Goal: Information Seeking & Learning: Find specific fact

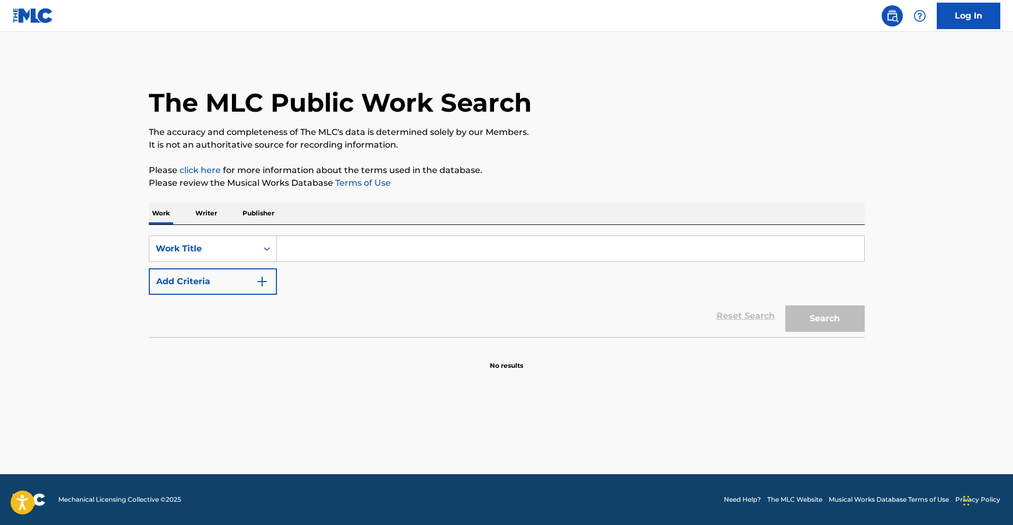
click at [363, 248] on input "Search Form" at bounding box center [570, 248] width 587 height 25
paste input "BAYRISCHER DEFILIER [PERSON_NAME]"
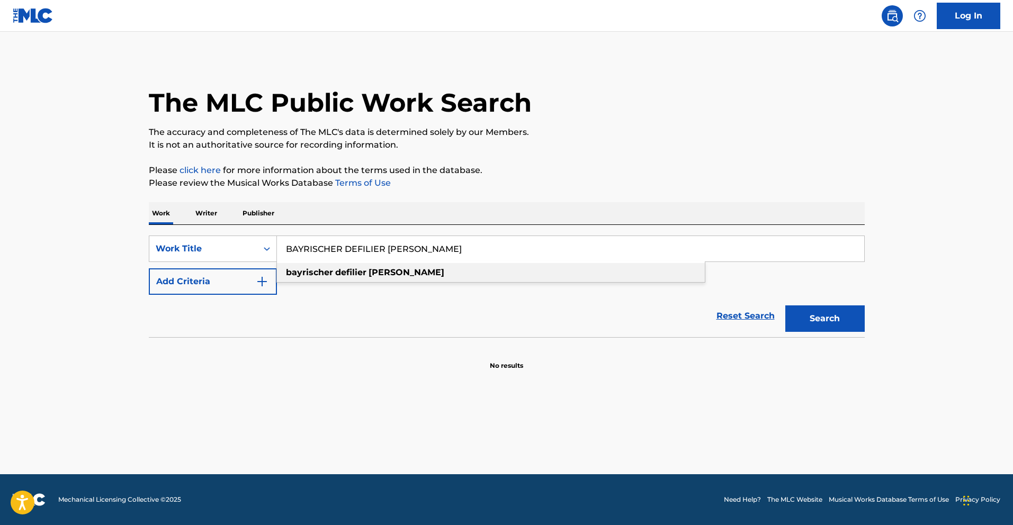
click at [411, 268] on div "bayrischer defilier [PERSON_NAME]" at bounding box center [491, 272] width 428 height 19
type input "bayrischer defilier [PERSON_NAME]"
click at [237, 276] on button "Add Criteria" at bounding box center [213, 282] width 128 height 26
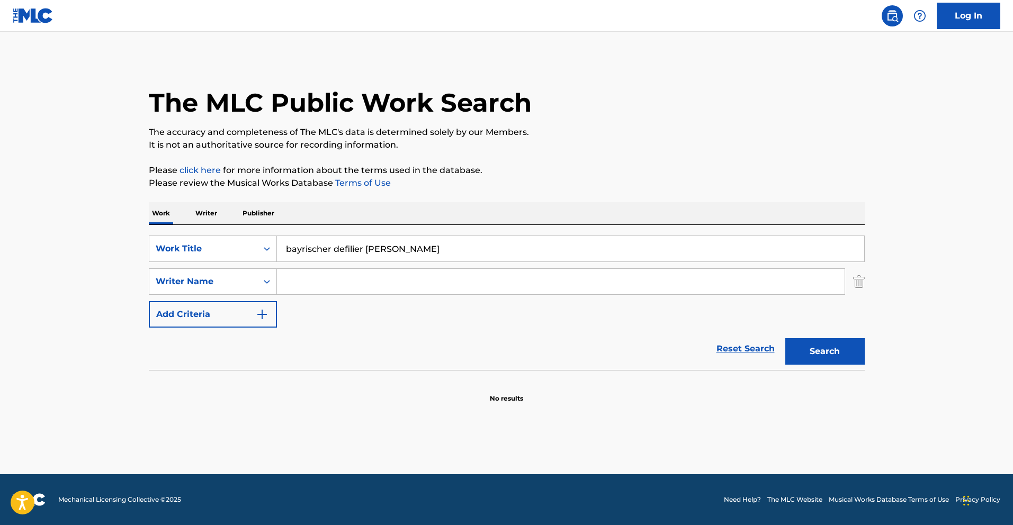
click at [309, 282] on input "Search Form" at bounding box center [561, 281] width 568 height 25
click at [387, 291] on input "Search Form" at bounding box center [561, 281] width 568 height 25
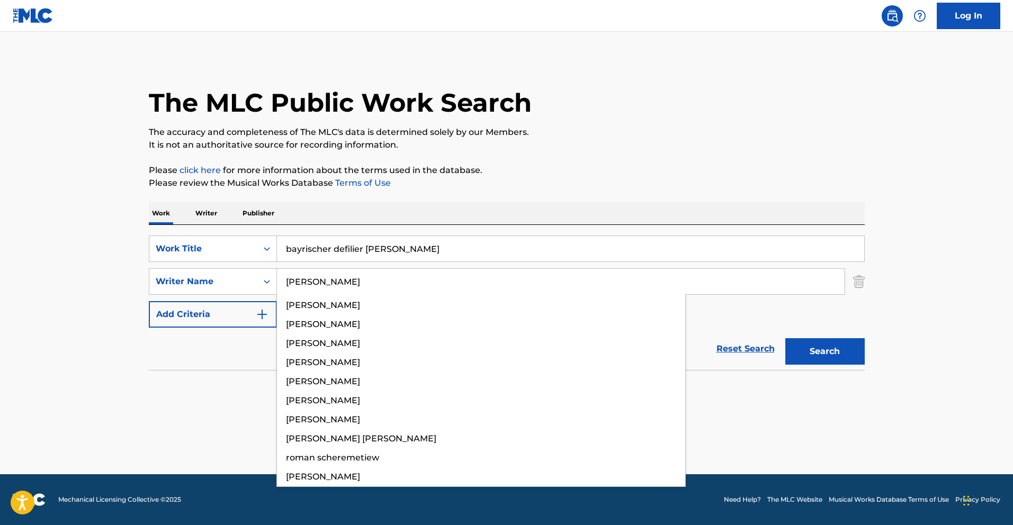
type input "[PERSON_NAME]"
click at [786, 338] on button "Search" at bounding box center [825, 351] width 79 height 26
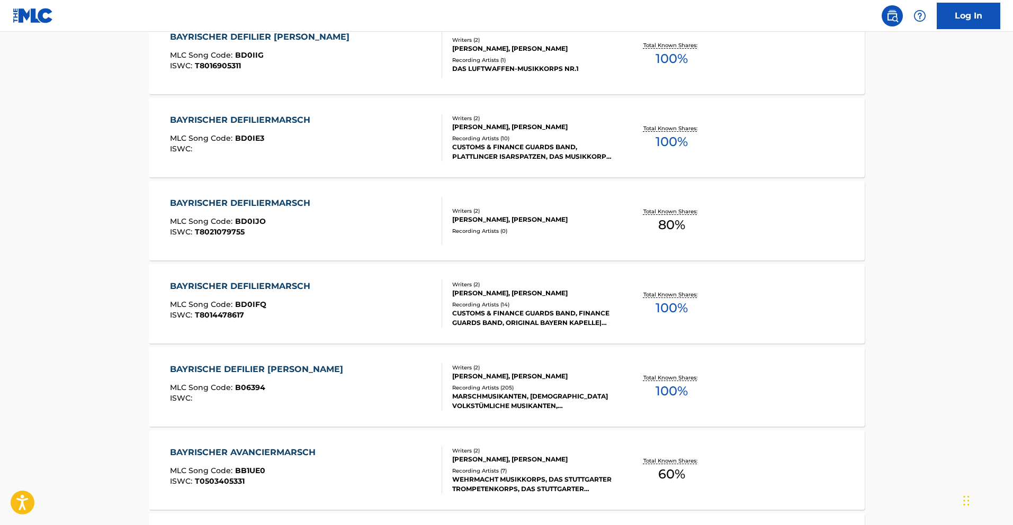
scroll to position [248, 0]
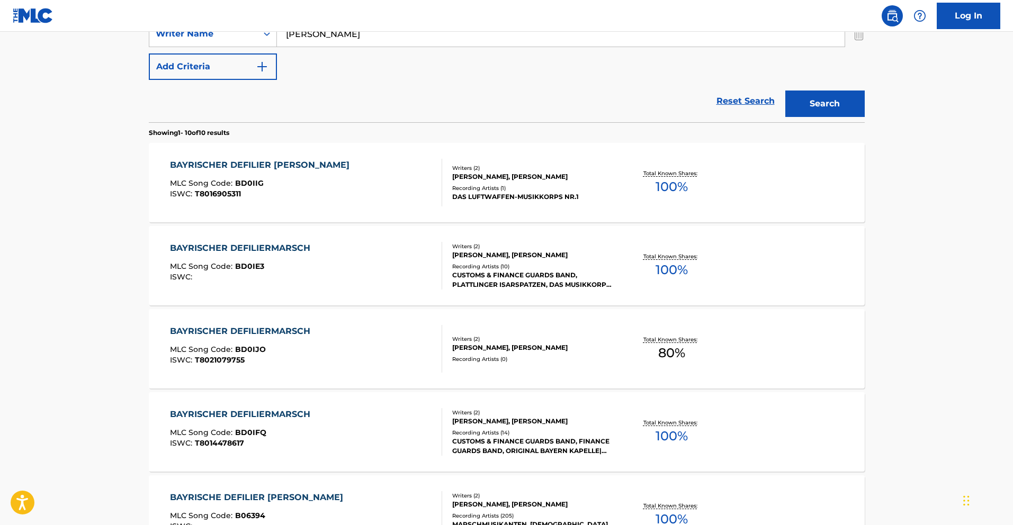
click at [436, 366] on div at bounding box center [437, 349] width 8 height 48
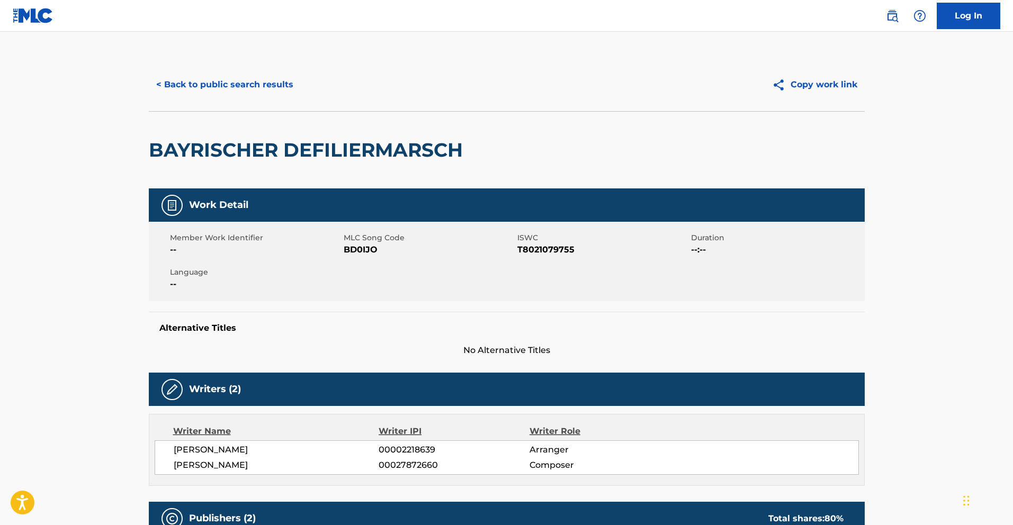
click at [557, 252] on span "T8021079755" at bounding box center [603, 250] width 171 height 13
copy span "T8021079755"
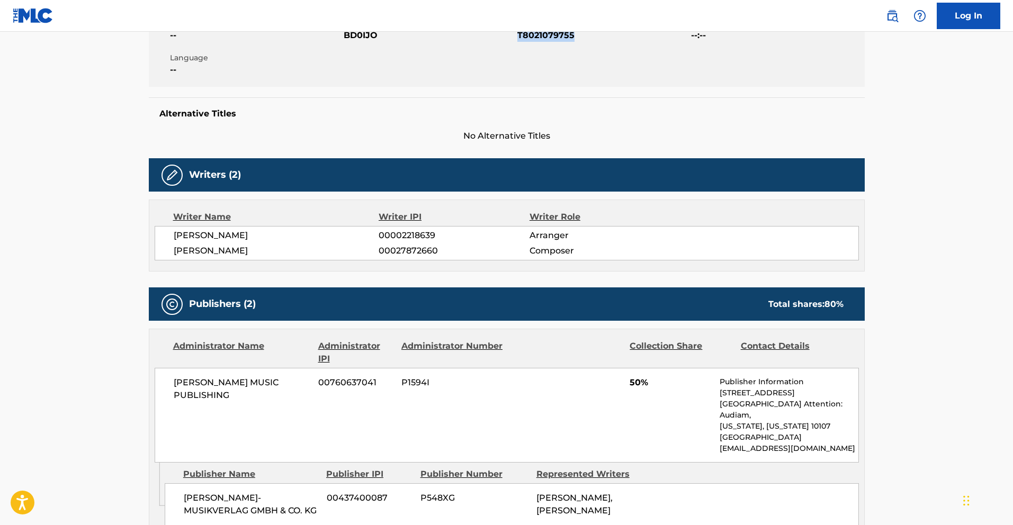
scroll to position [397, 0]
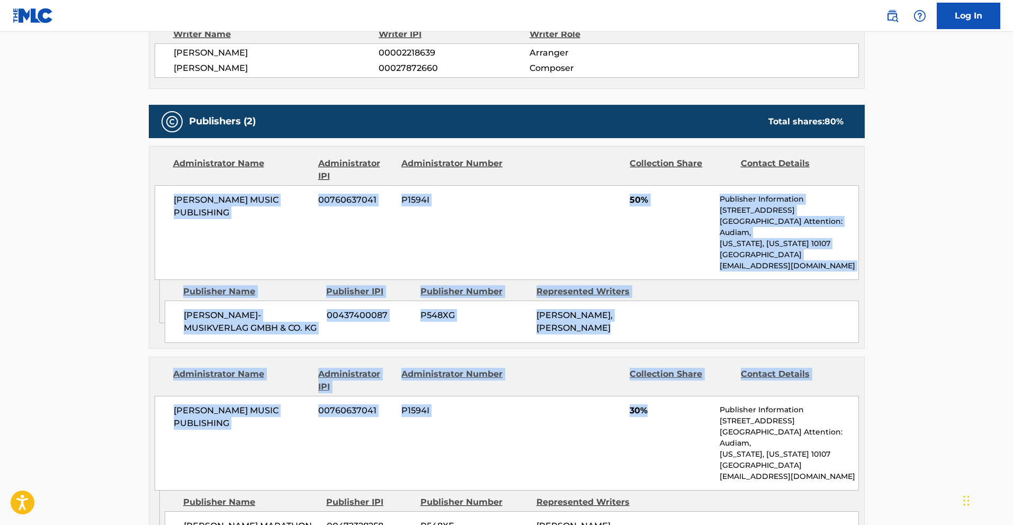
drag, startPoint x: 156, startPoint y: 195, endPoint x: 658, endPoint y: 443, distance: 560.3
click at [656, 443] on div "Publishers (2) Total shares: 80 % Administrator Name Administrator IPI Administ…" at bounding box center [507, 332] width 716 height 455
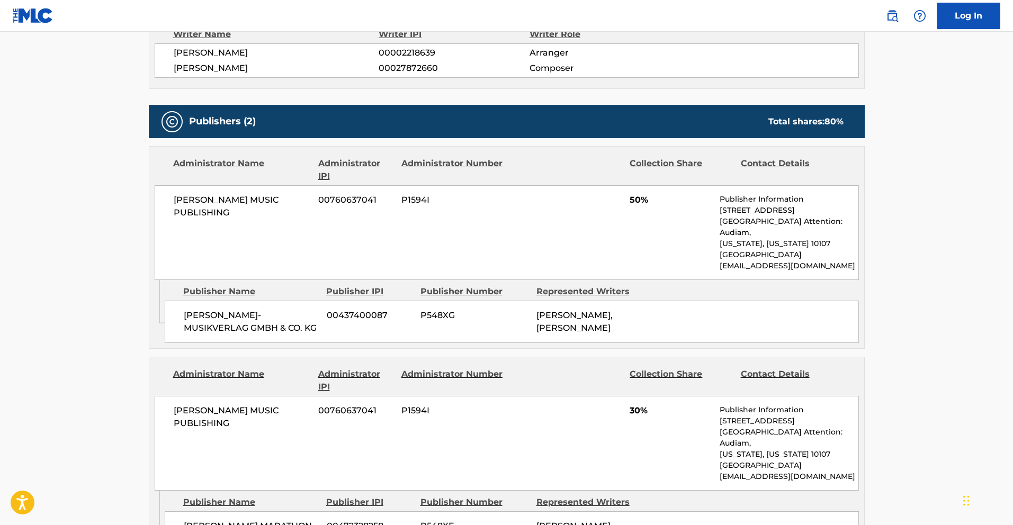
click at [681, 453] on div "[PERSON_NAME] MUSIC PUBLISHING 00760637041 P1594I 30% Publisher Information [ST…" at bounding box center [507, 443] width 705 height 95
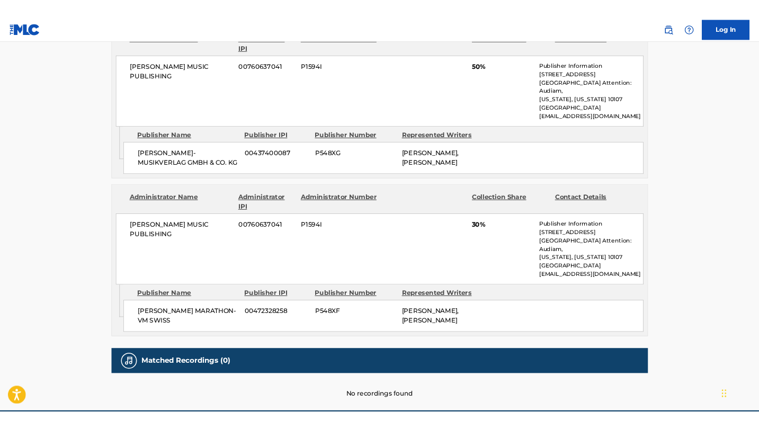
scroll to position [525, 0]
